Goal: Information Seeking & Learning: Learn about a topic

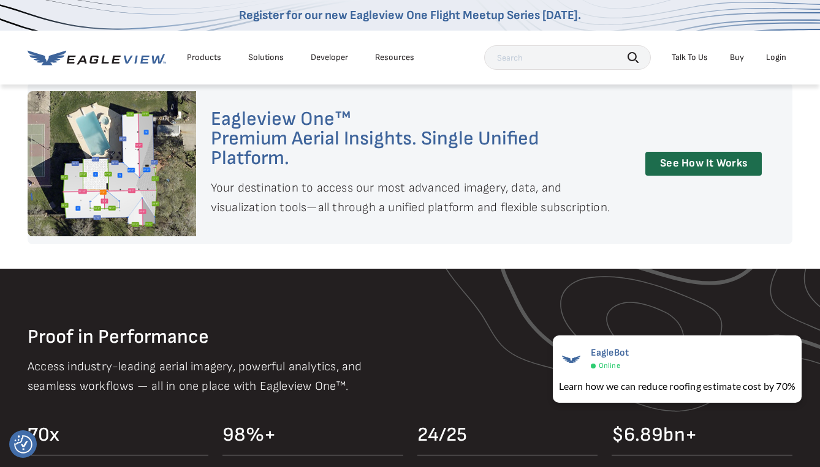
scroll to position [858, 0]
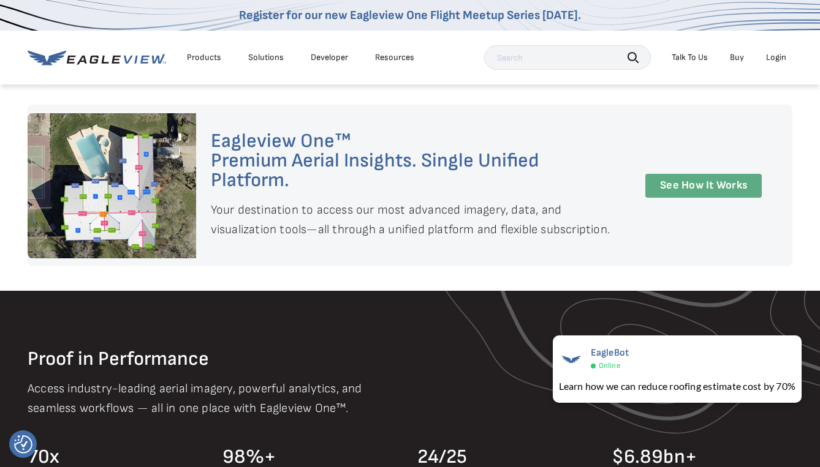
click at [705, 181] on link "See How It Works" at bounding box center [703, 186] width 116 height 24
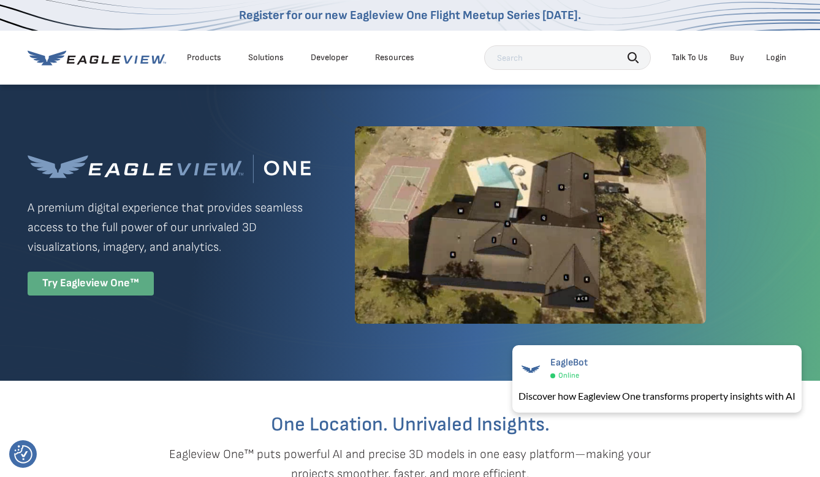
click at [100, 281] on div "Try Eagleview One™" at bounding box center [91, 283] width 126 height 24
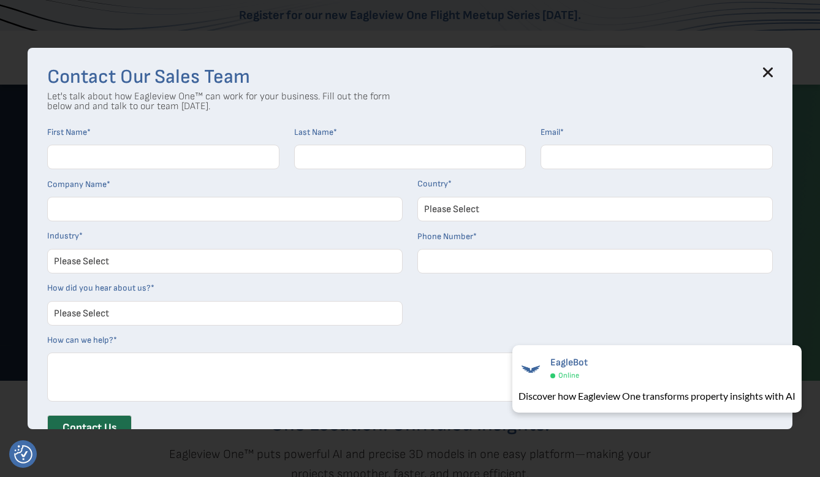
click at [772, 67] on icon at bounding box center [768, 72] width 10 height 10
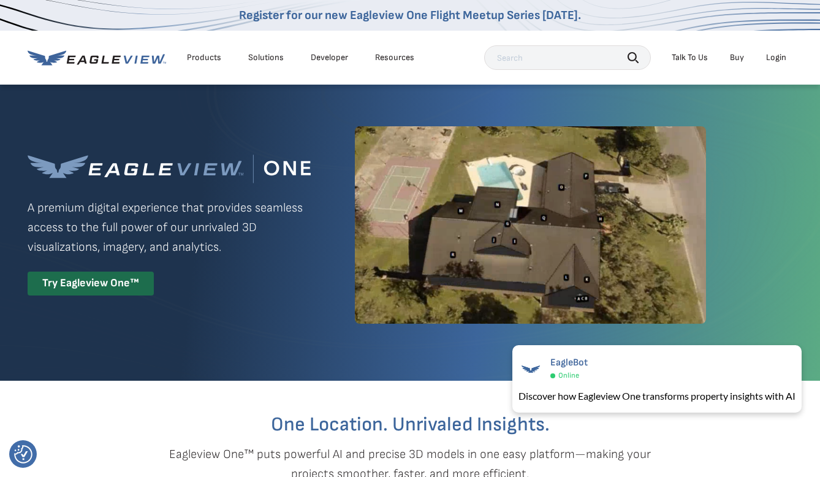
click at [710, 55] on li "Talk To Us" at bounding box center [689, 57] width 48 height 18
click at [705, 55] on div "Talk To Us" at bounding box center [690, 57] width 36 height 11
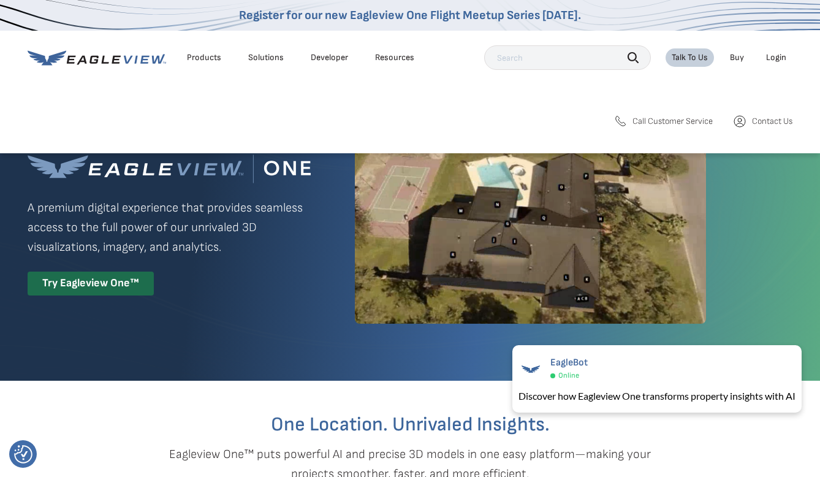
click at [389, 56] on div "Resources" at bounding box center [394, 57] width 39 height 11
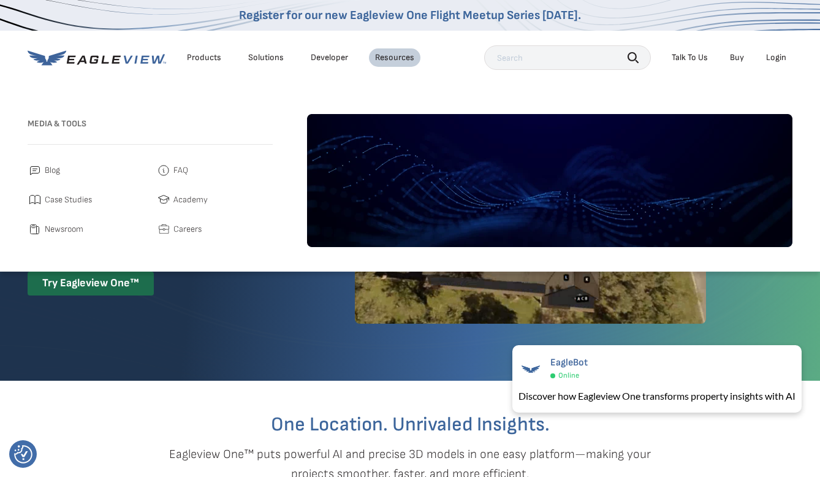
click at [340, 54] on link "Developer" at bounding box center [329, 57] width 37 height 11
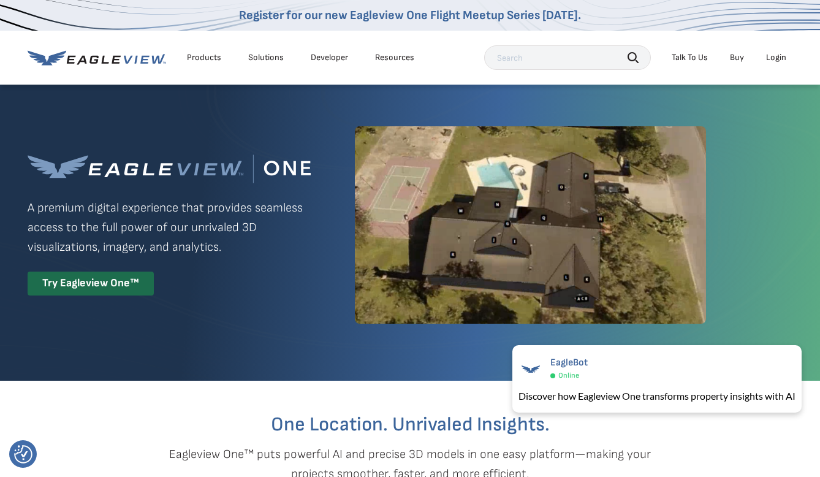
click at [268, 58] on div "Solutions" at bounding box center [266, 57] width 36 height 11
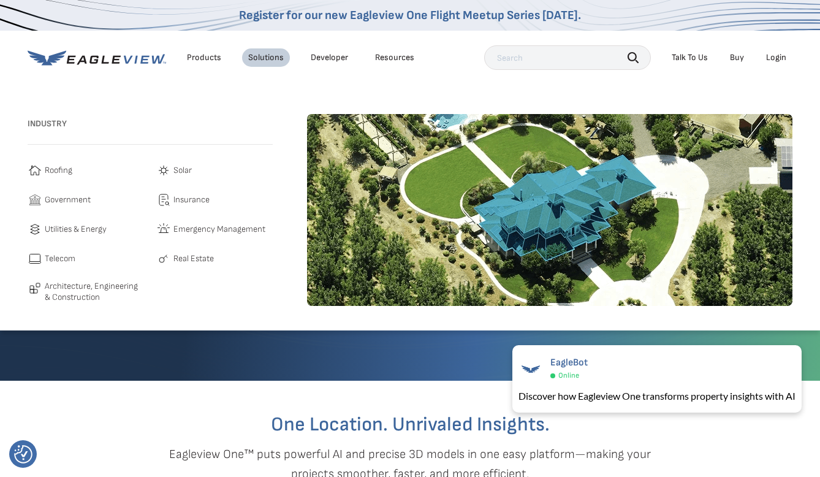
click at [64, 166] on span "Roofing" at bounding box center [59, 170] width 28 height 15
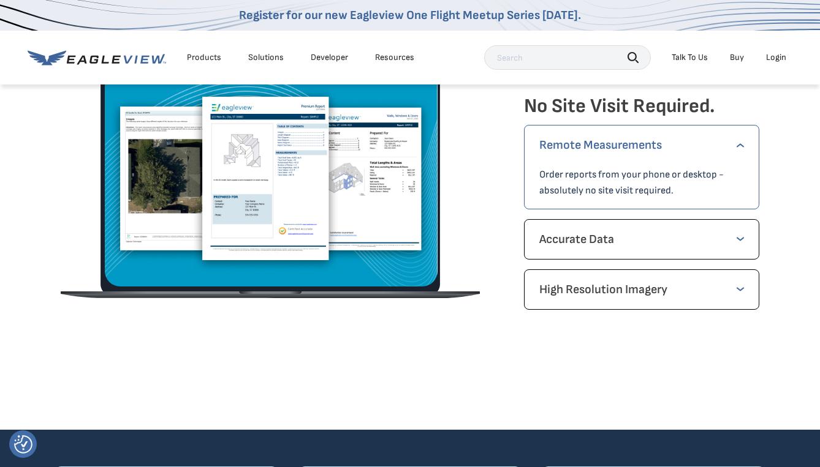
scroll to position [1777, 0]
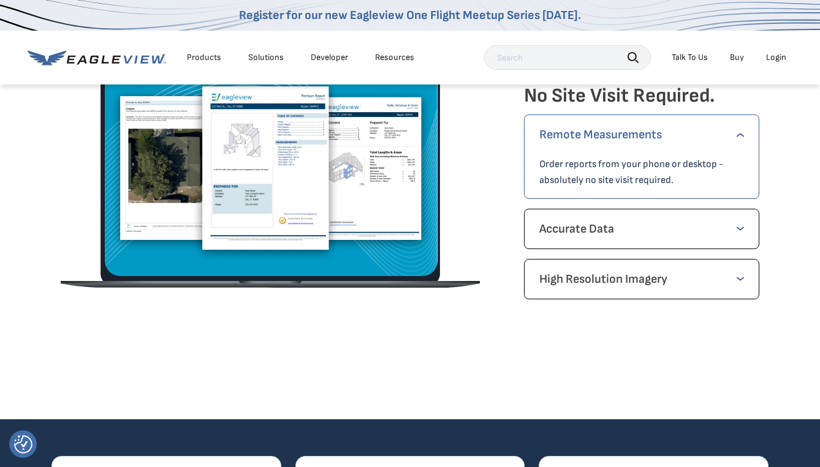
click at [580, 218] on div "Accurate Data Rest assured our measurements are the most accurate on the market." at bounding box center [641, 229] width 235 height 40
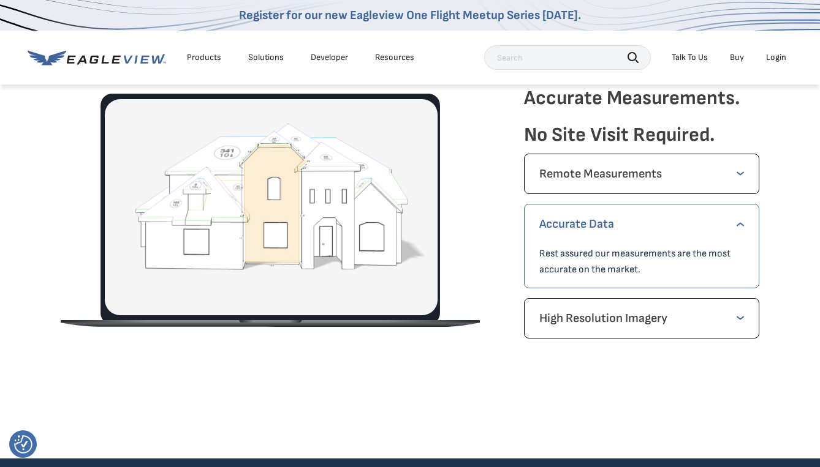
scroll to position [1716, 0]
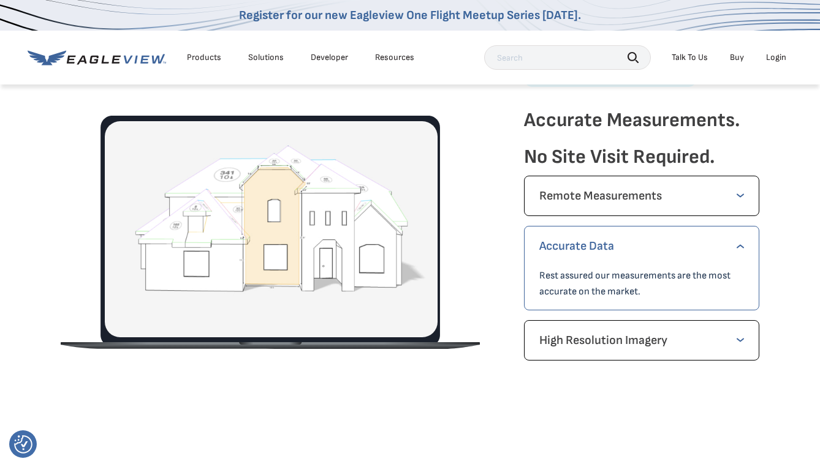
click at [596, 195] on p "Remote Measurements" at bounding box center [641, 196] width 205 height 20
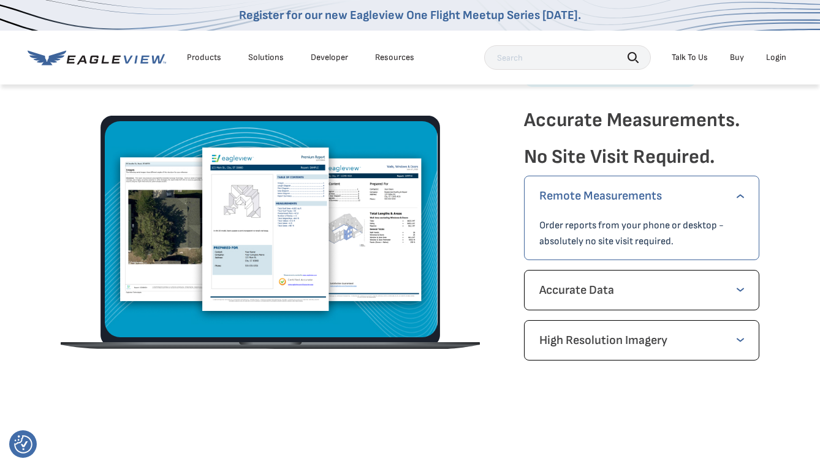
click at [595, 292] on p "Accurate Data" at bounding box center [641, 291] width 205 height 20
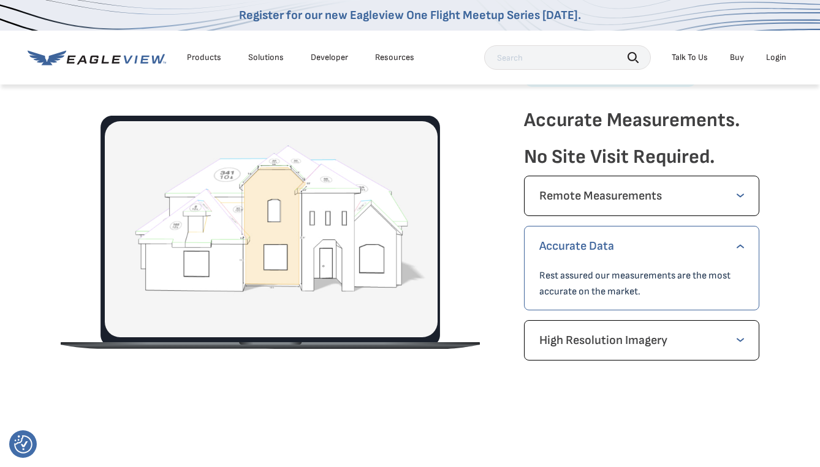
scroll to position [1777, 0]
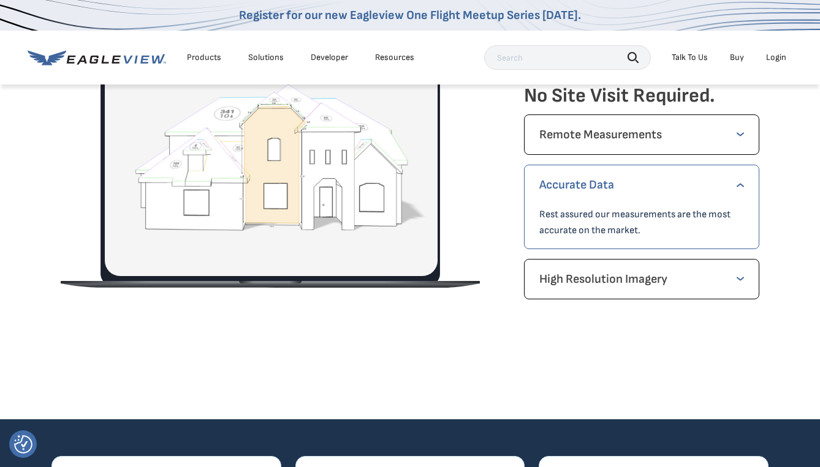
click at [602, 279] on p "High Resolution Imagery" at bounding box center [641, 280] width 205 height 20
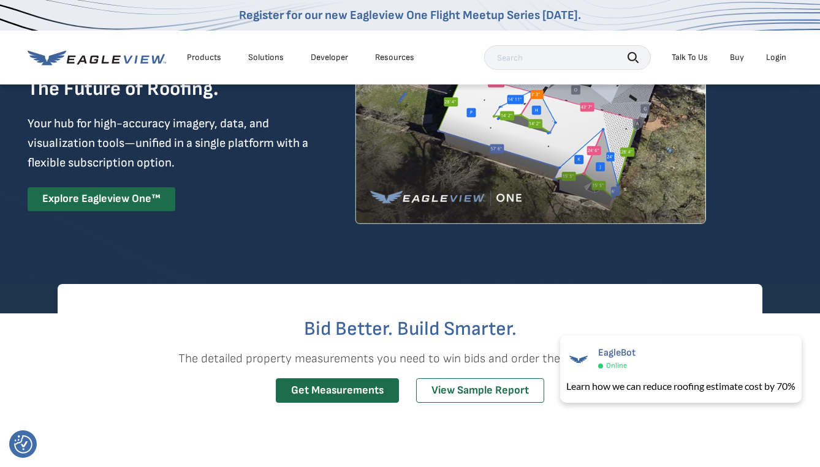
scroll to position [0, 0]
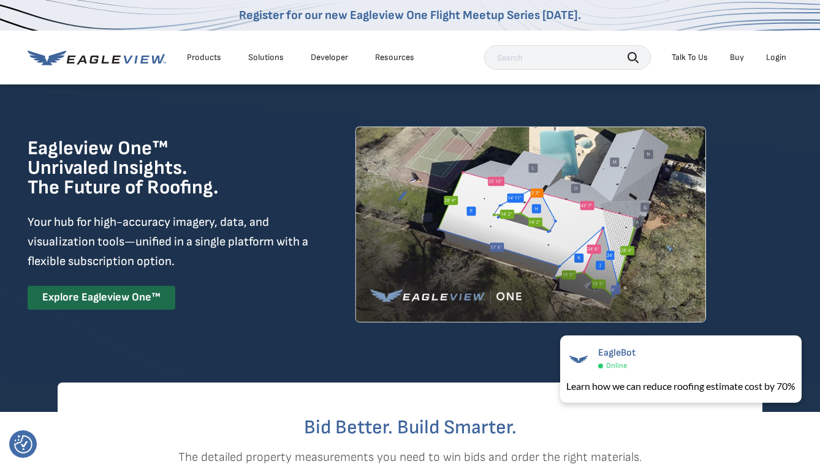
click at [143, 58] on icon at bounding box center [97, 57] width 138 height 15
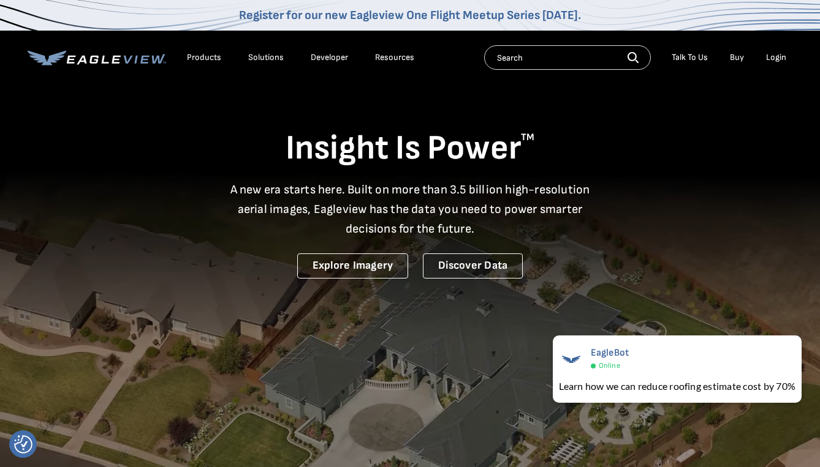
click at [258, 55] on div "Solutions" at bounding box center [266, 57] width 36 height 11
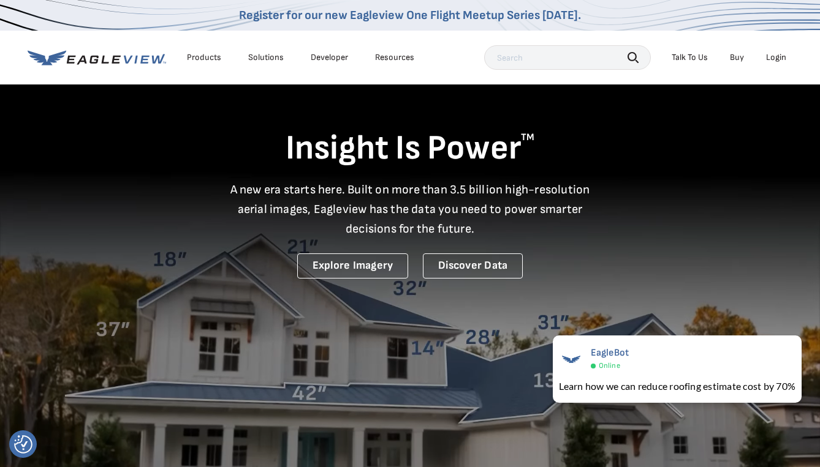
click at [257, 56] on div "Solutions" at bounding box center [266, 57] width 36 height 11
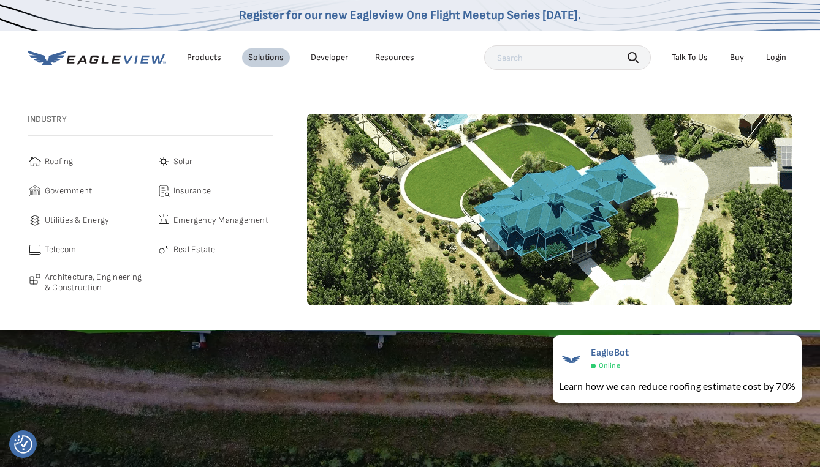
click at [52, 162] on span "Roofing" at bounding box center [59, 161] width 29 height 15
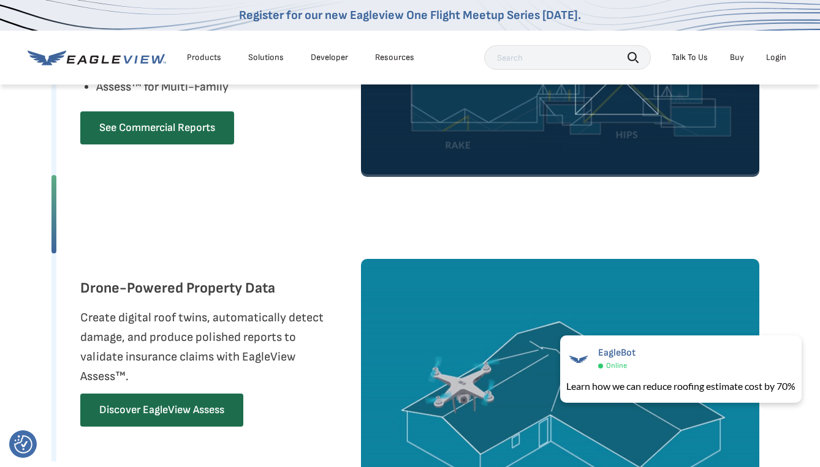
scroll to position [1287, 0]
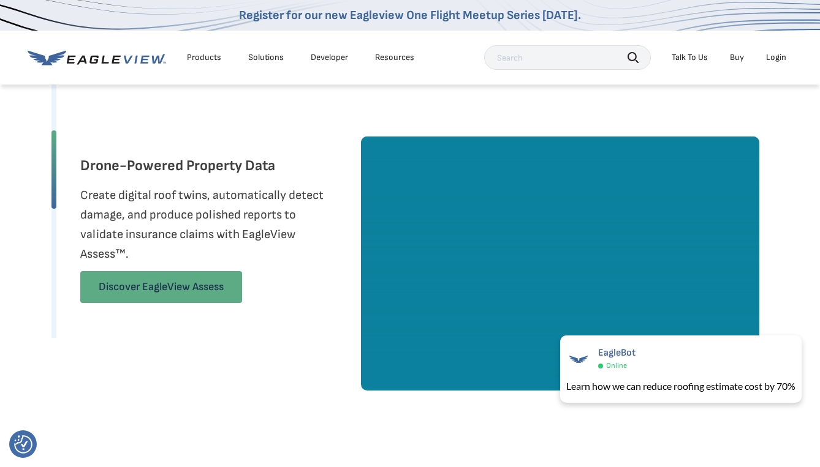
click at [170, 282] on link "Discover EagleView Assess" at bounding box center [161, 287] width 162 height 32
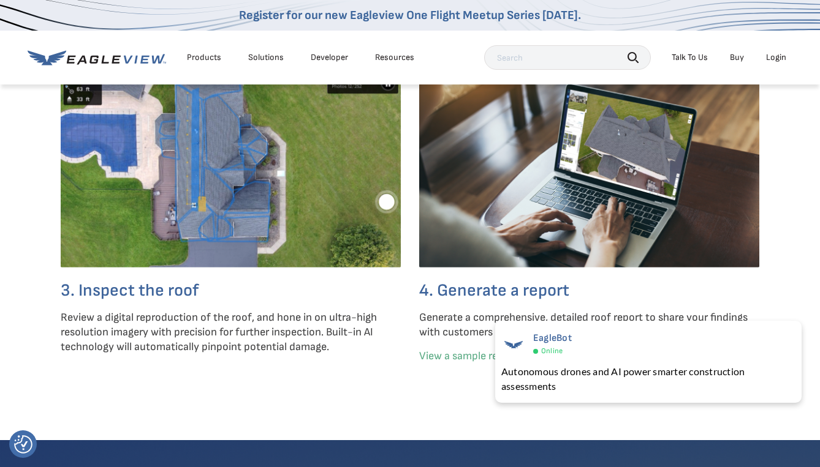
scroll to position [3247, 0]
